Goal: Find specific page/section: Find specific page/section

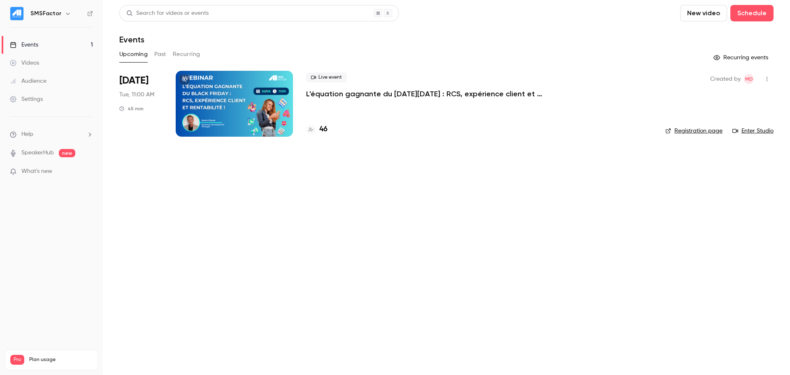
click at [322, 95] on p "L'équation gagnante du [DATE][DATE] : RCS, expérience client et rentabilité !" at bounding box center [429, 94] width 247 height 10
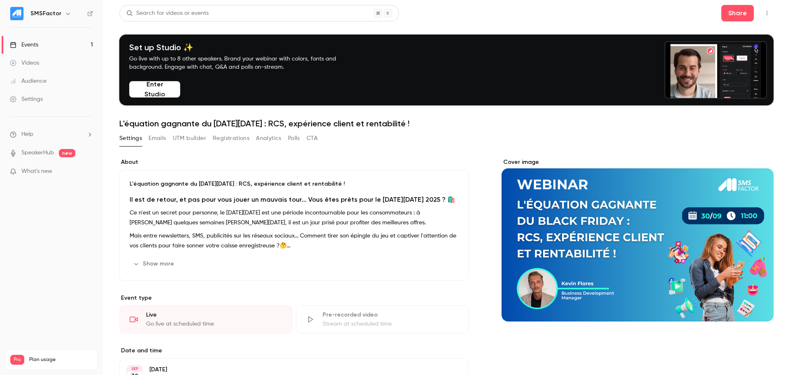
click at [206, 138] on button "UTM builder" at bounding box center [189, 138] width 33 height 13
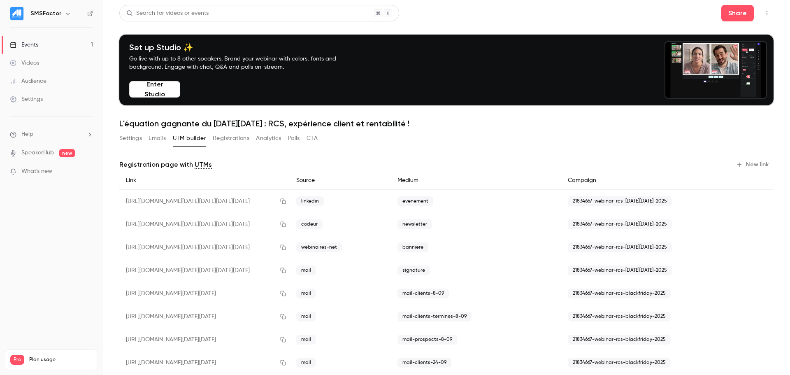
click at [227, 135] on button "Registrations" at bounding box center [231, 138] width 37 height 13
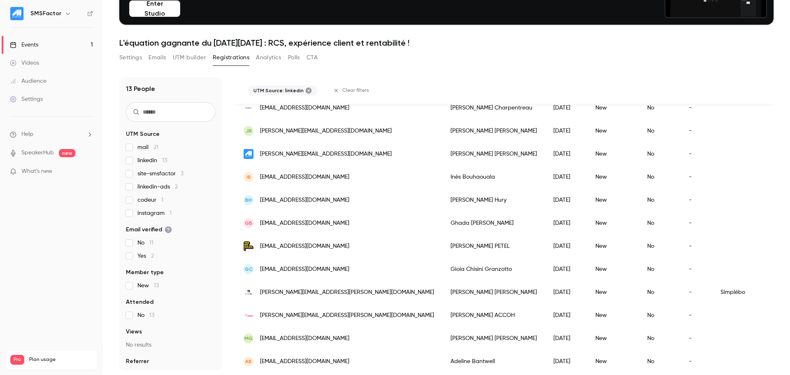
scroll to position [118, 0]
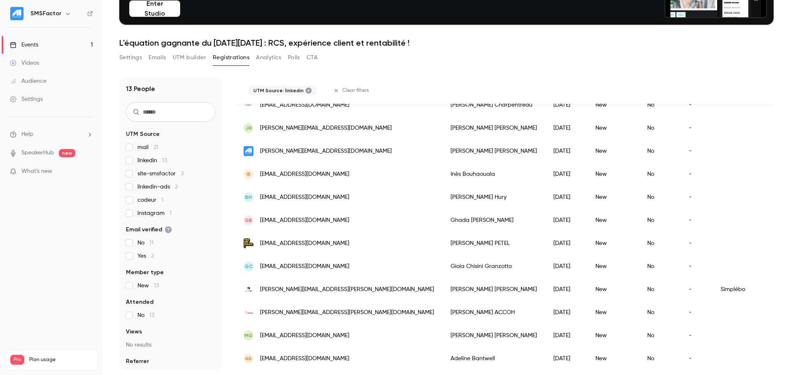
click at [141, 175] on span "site-smsfactor 3" at bounding box center [160, 173] width 46 height 8
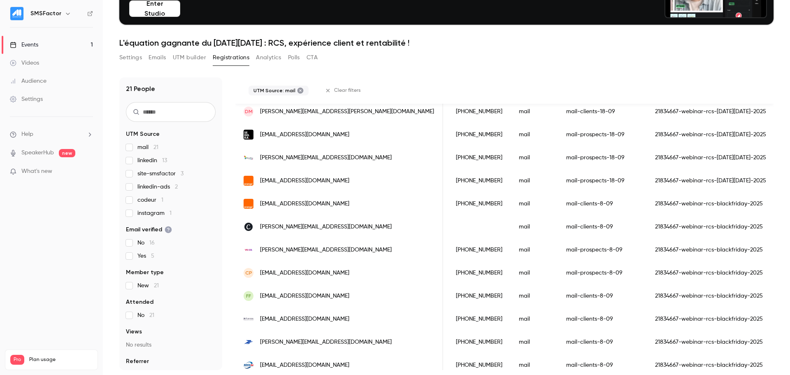
scroll to position [0, 0]
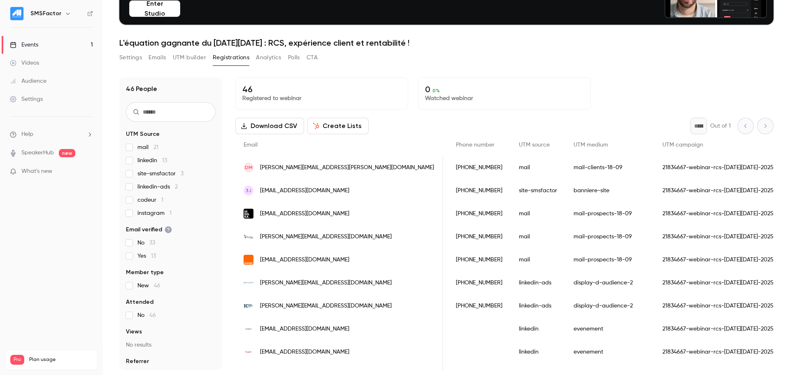
click at [132, 171] on label "site-smsfactor 3" at bounding box center [171, 173] width 90 height 8
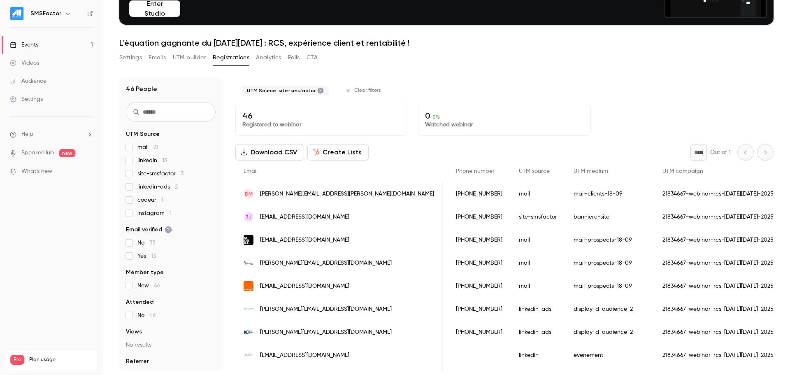
scroll to position [0, 322]
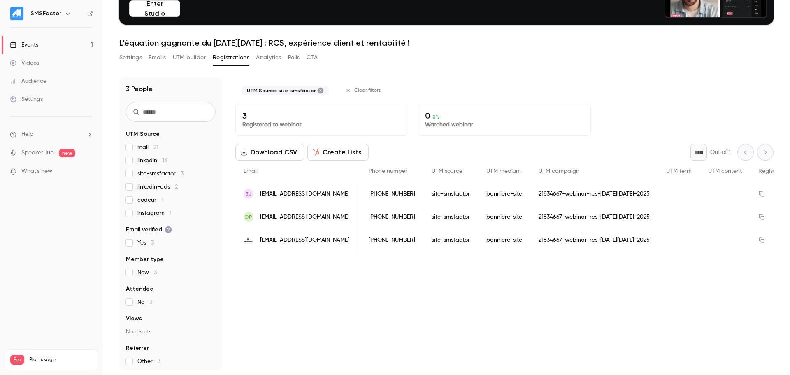
click at [459, 301] on div "UTM Source: site-smsfactor Clear filters 3 Registered to webinar 0 0 % Watched …" at bounding box center [504, 223] width 538 height 292
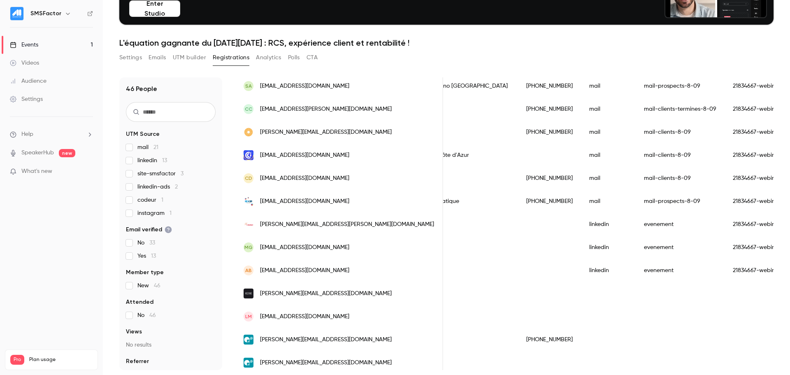
scroll to position [852, 0]
